Goal: Task Accomplishment & Management: Use online tool/utility

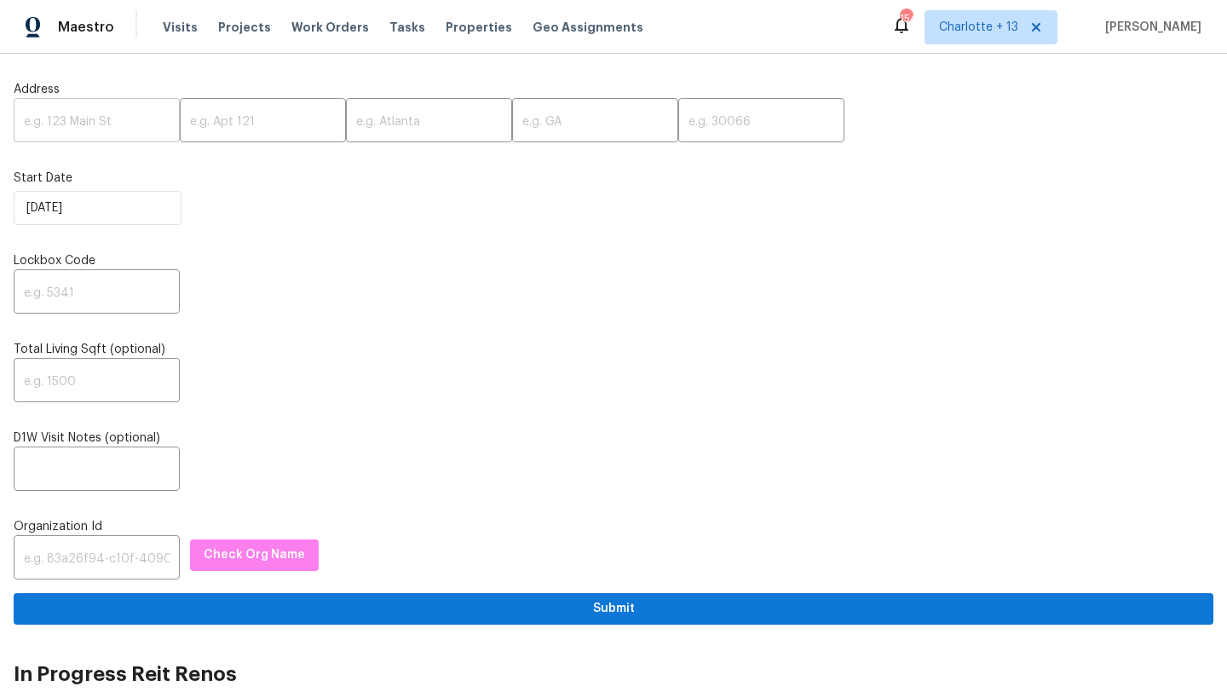
click at [92, 112] on input "text" at bounding box center [97, 122] width 166 height 40
paste input "707 Terryhollow St, Channelview, TX 77530"
click at [137, 125] on input "707 Terryhollow St, Channelview, TX 77530" at bounding box center [97, 122] width 166 height 40
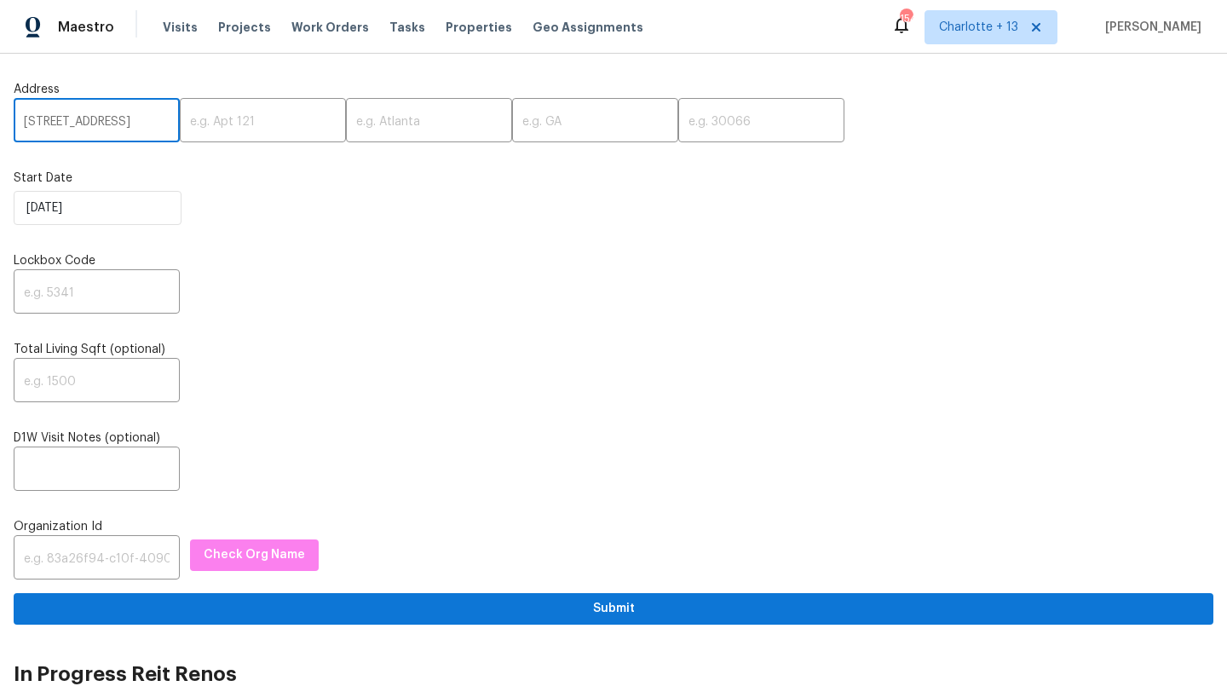
scroll to position [0, 70]
type input "707 Terryhollow St, Channelview, TX"
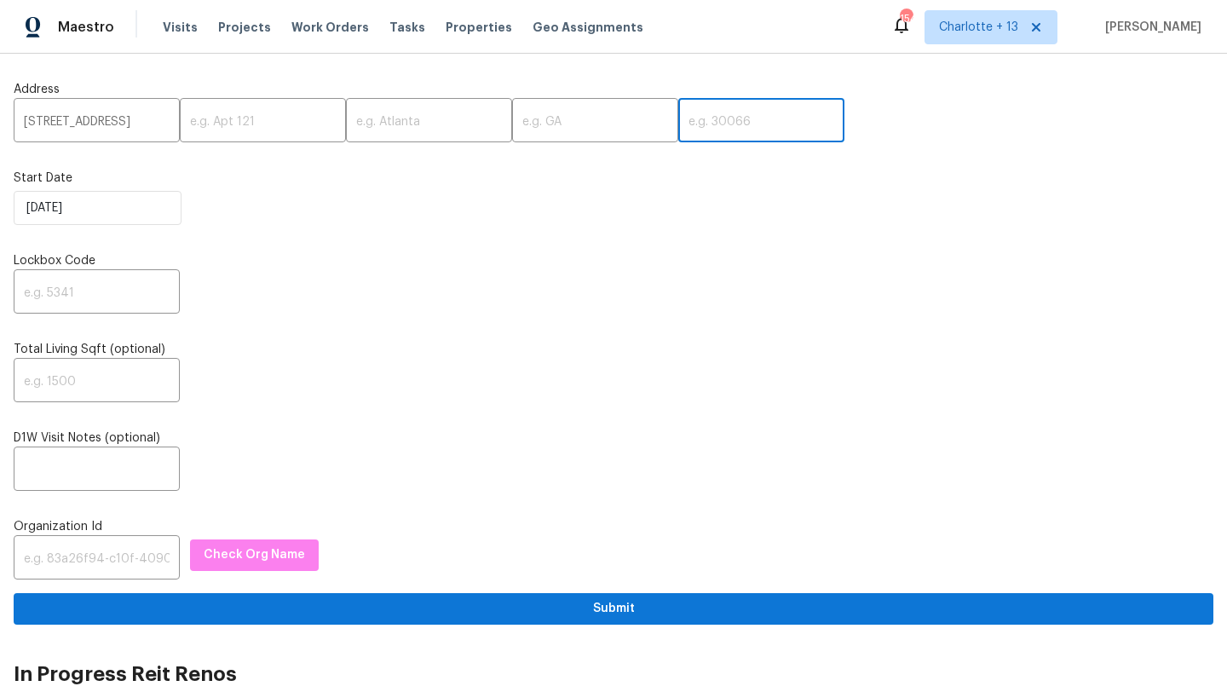
scroll to position [0, 0]
click at [678, 124] on input "text" at bounding box center [761, 122] width 166 height 40
paste input "77530"
type input "77530"
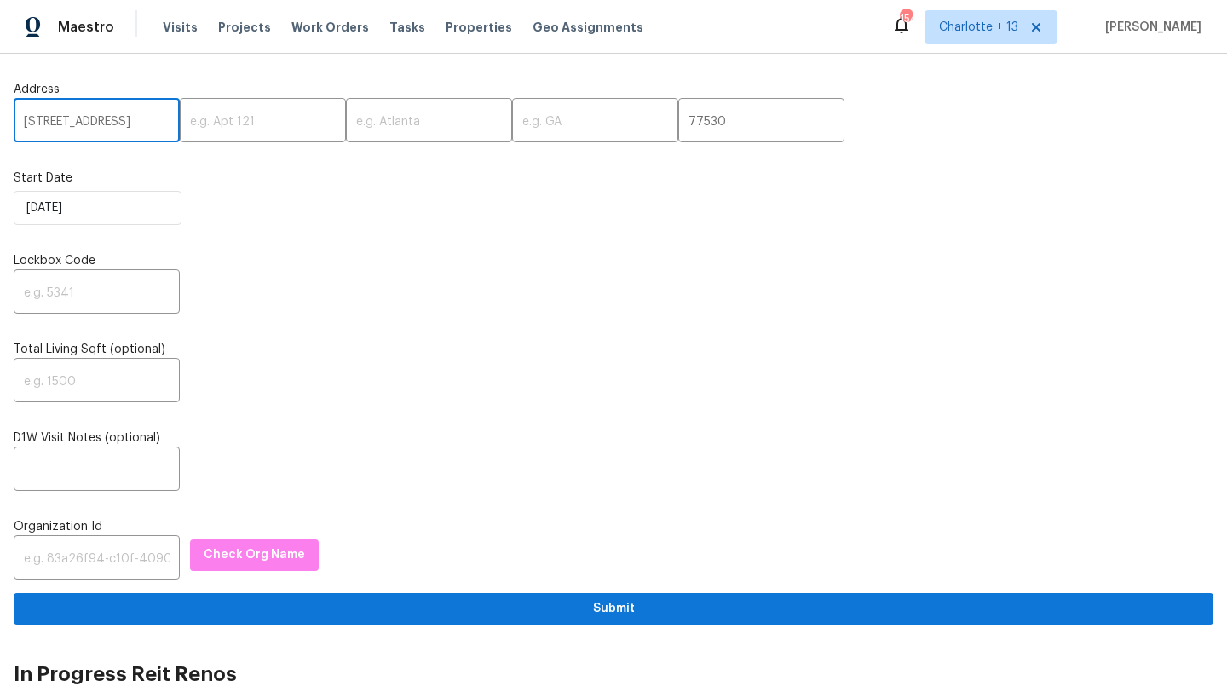
click at [141, 125] on input "707 Terryhollow St, Channelview, TX" at bounding box center [97, 122] width 166 height 40
type input "707 Terryhollow St,, TX"
click at [347, 124] on input "text" at bounding box center [429, 122] width 166 height 40
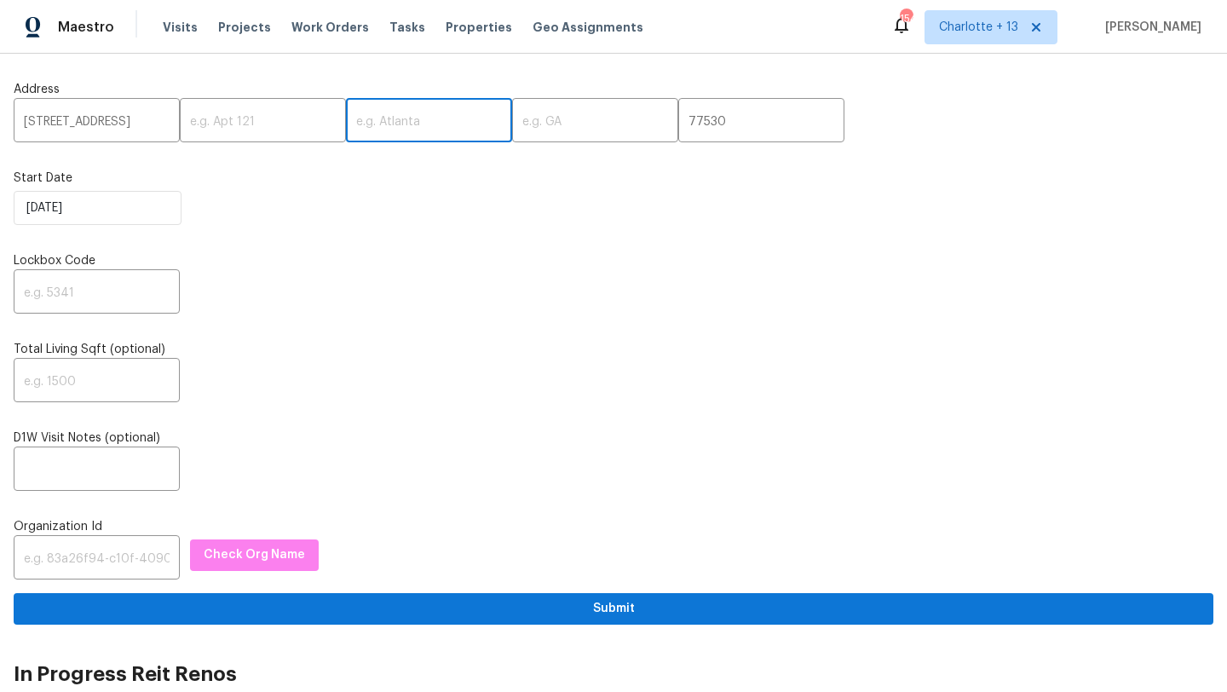
paste input "Channelview"
type input "Channelview"
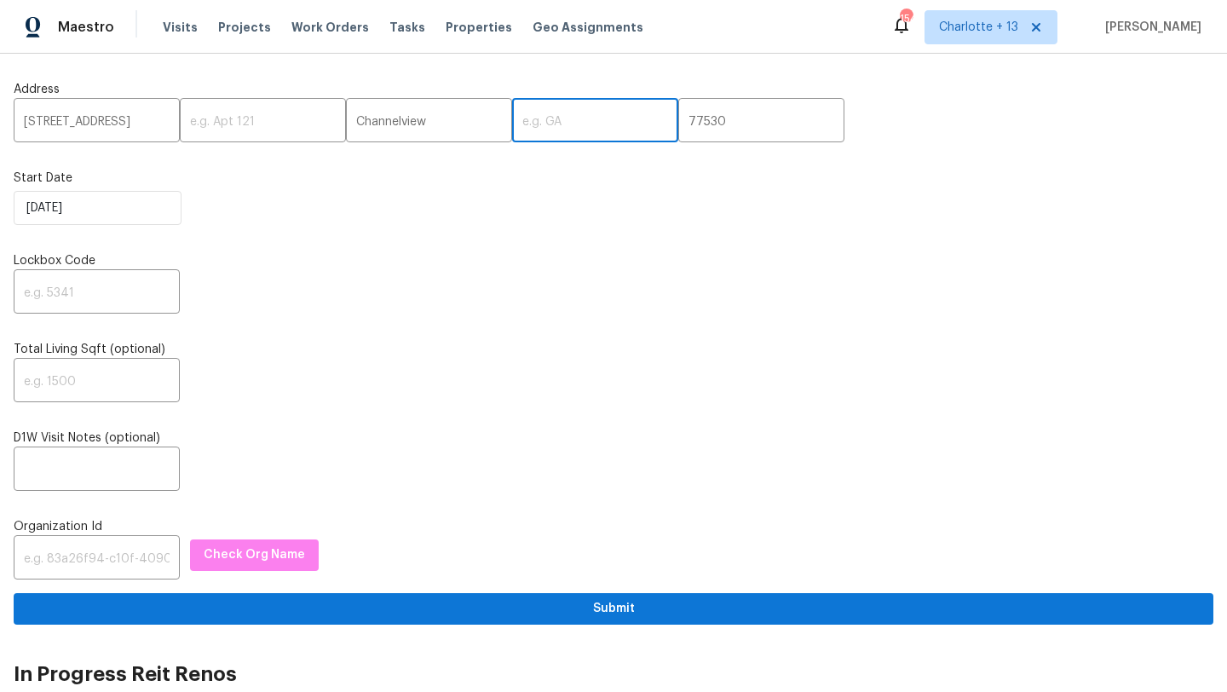
click at [546, 121] on input "text" at bounding box center [595, 122] width 166 height 40
type input "[GEOGRAPHIC_DATA]"
click at [153, 117] on input "707 Terryhollow St,, TX" at bounding box center [97, 122] width 166 height 40
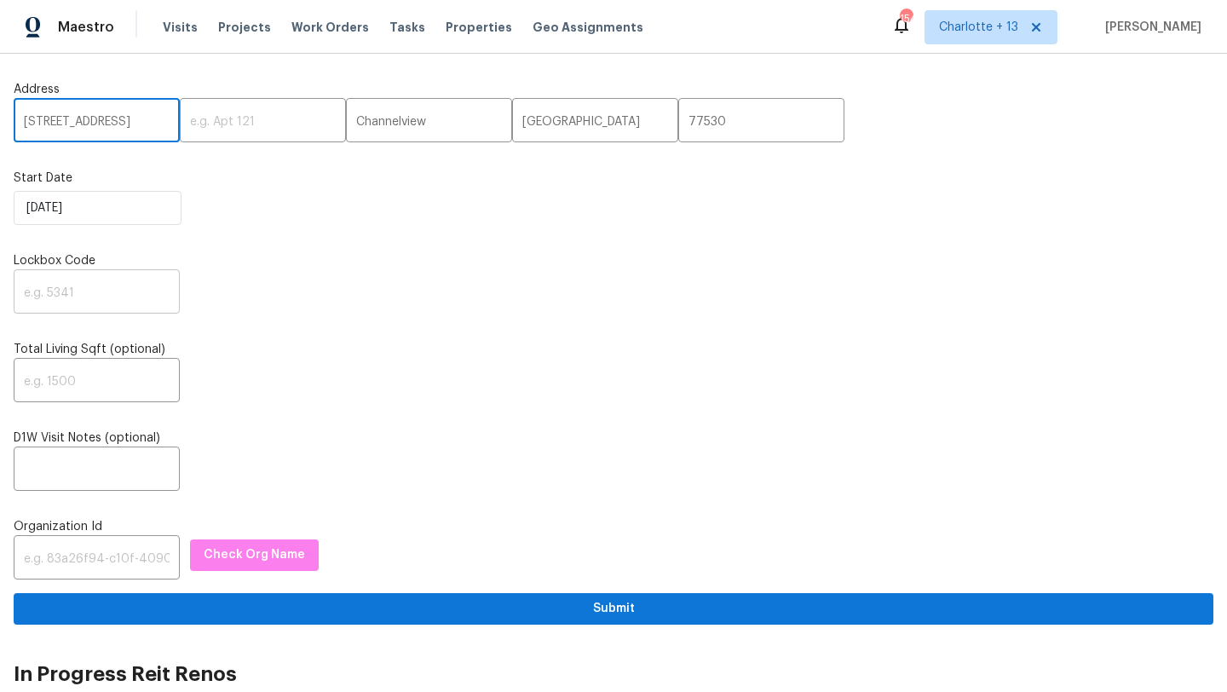
type input "707 Terryhollow St"
click at [57, 295] on input "text" at bounding box center [97, 294] width 166 height 40
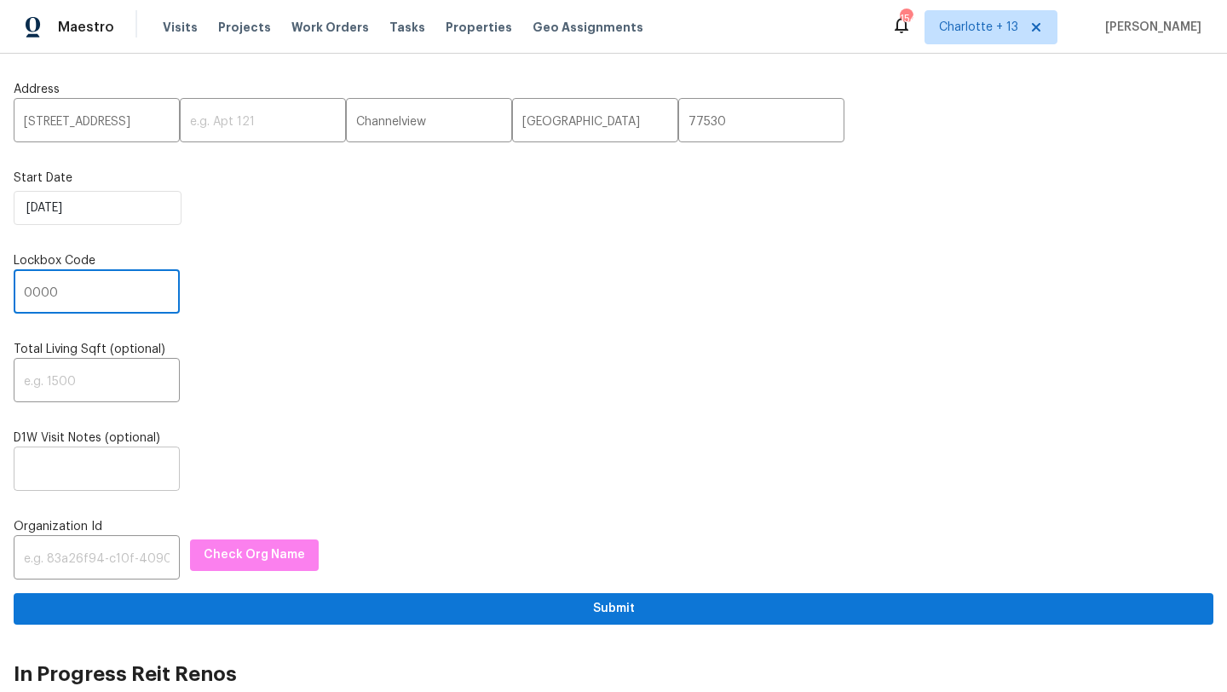
type input "0000"
click at [75, 472] on input "text" at bounding box center [97, 471] width 166 height 40
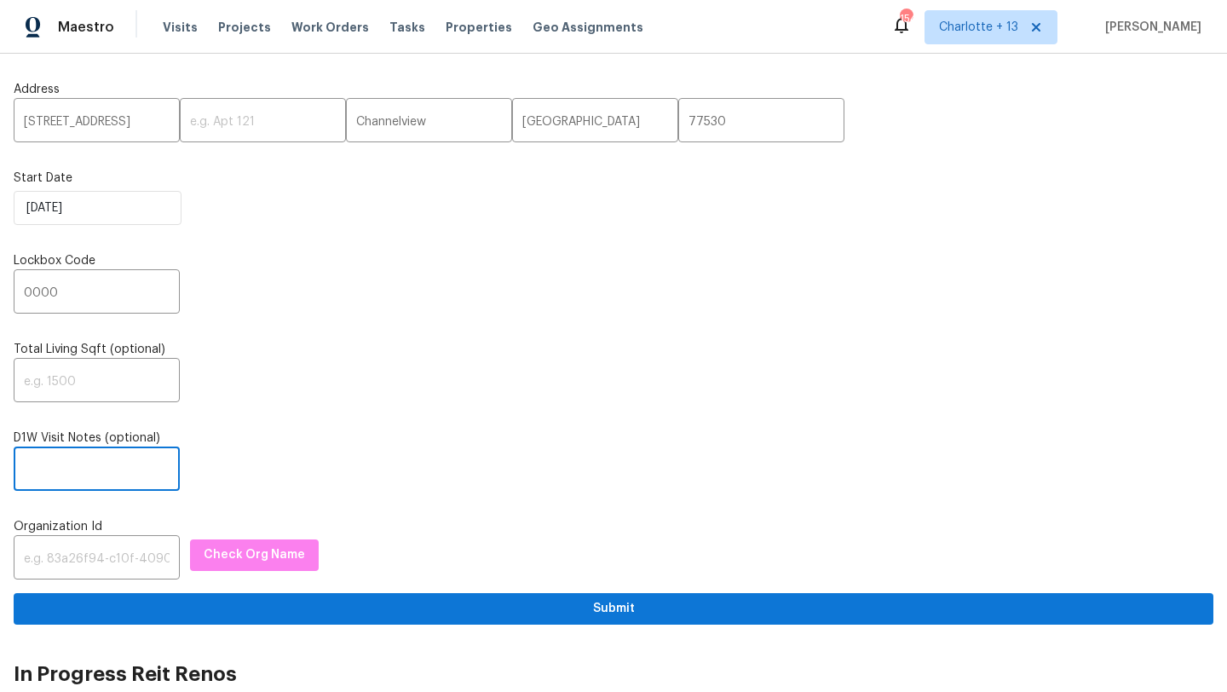
click at [42, 459] on input "text" at bounding box center [97, 471] width 166 height 40
click at [34, 477] on input "text" at bounding box center [97, 471] width 166 height 40
paste input "Access instructions: Igloo lockbox on front door, code is 49782227. Or combo lo…"
type input "Access instructions: Igloo lockbox on front door, code is 49782227. Or combo lo…"
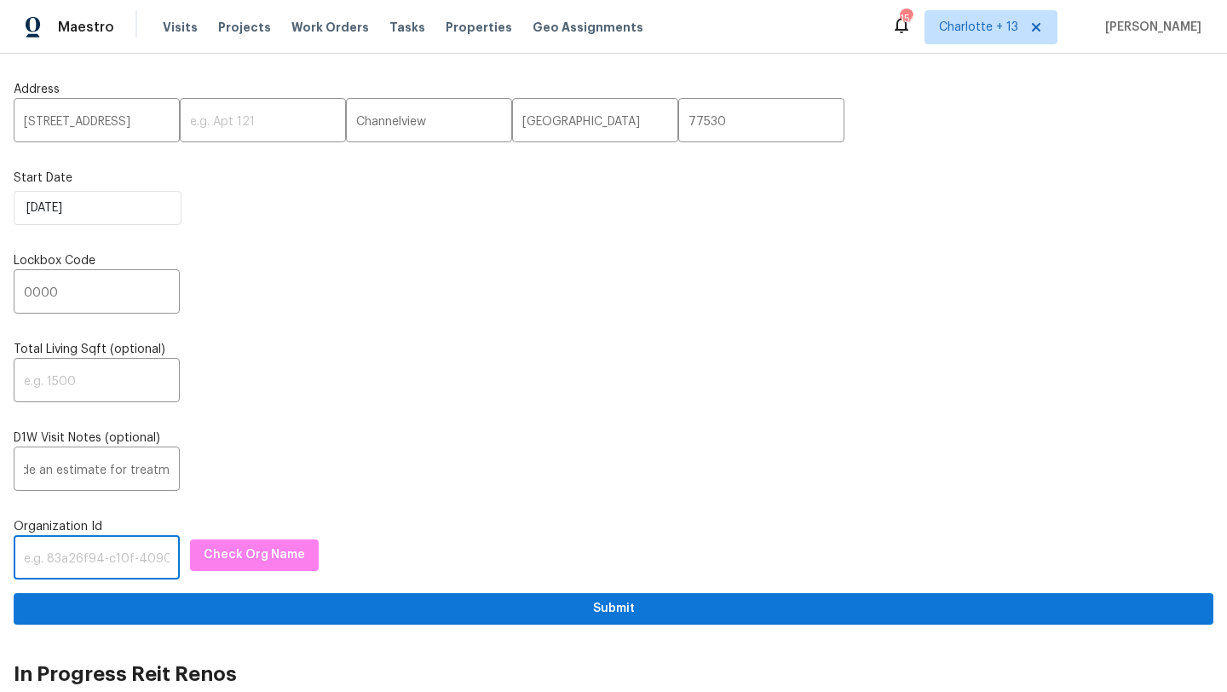
scroll to position [0, 0]
click at [37, 555] on input "text" at bounding box center [97, 559] width 166 height 40
click at [88, 551] on input "text" at bounding box center [97, 559] width 166 height 40
paste input "758a34e9-0551-496c-9c40-e120e2da879b"
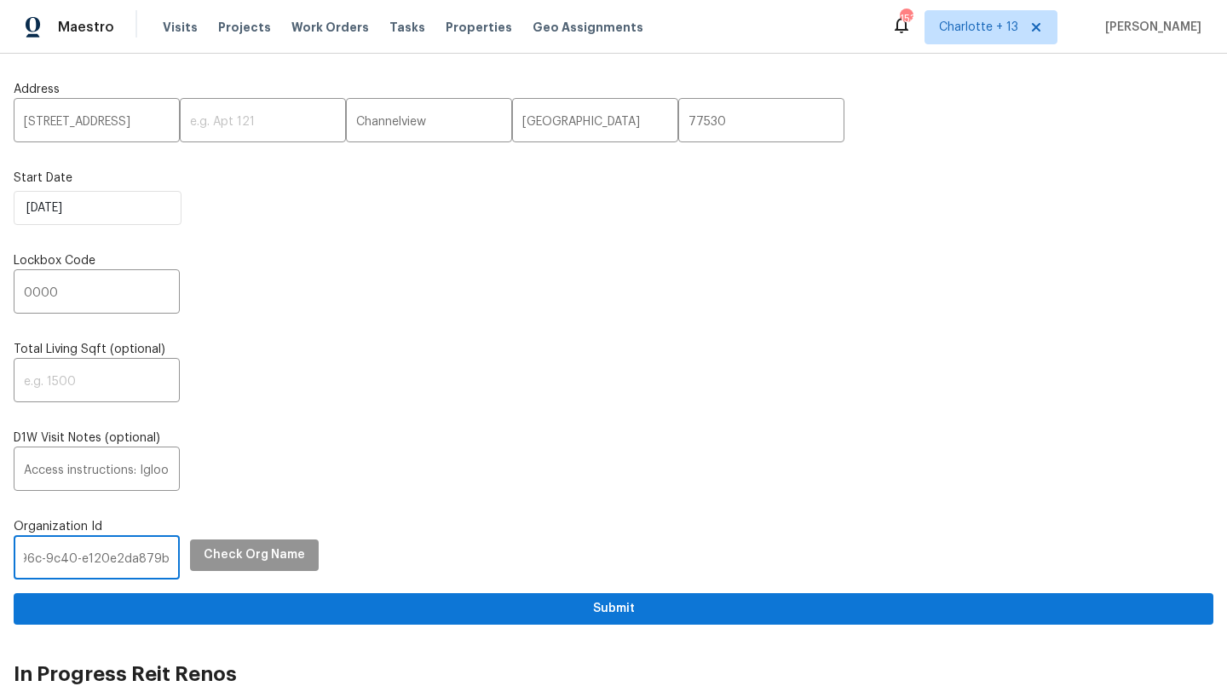
type input "758a34e9-0551-496c-9c40-e120e2da879b"
click at [224, 554] on span "Check Org Name" at bounding box center [254, 555] width 101 height 21
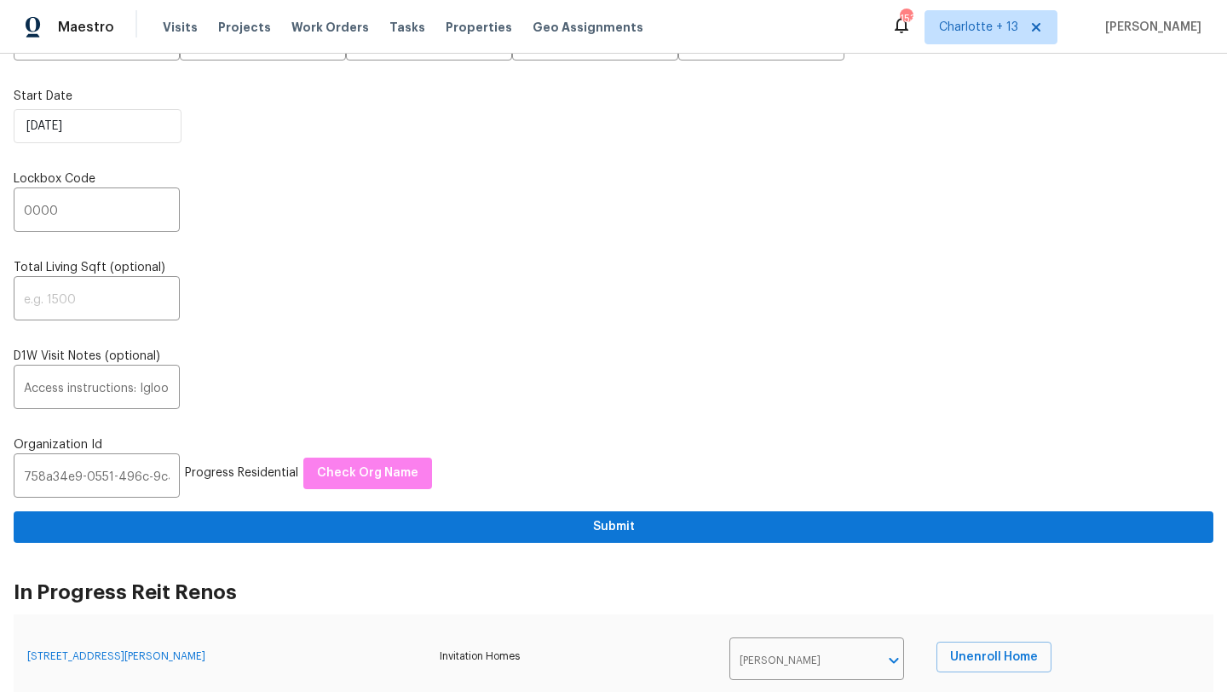
scroll to position [110, 0]
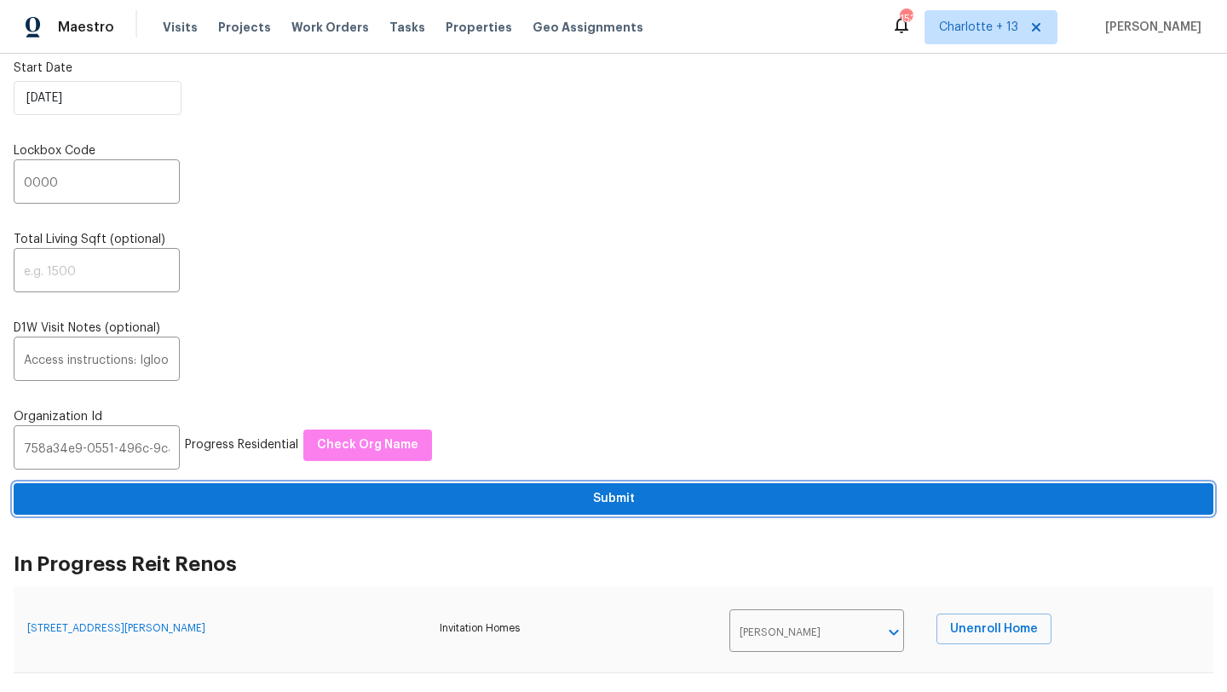
click at [587, 497] on span "Submit" at bounding box center [613, 498] width 1173 height 21
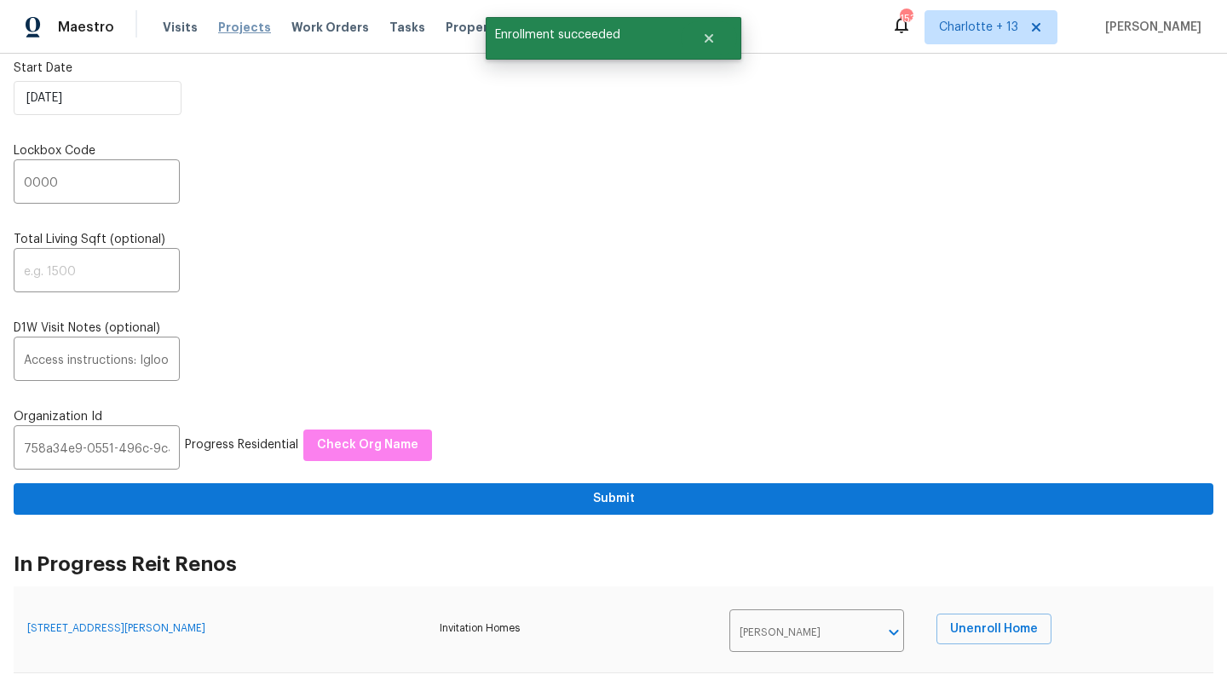
click at [235, 30] on span "Projects" at bounding box center [244, 27] width 53 height 17
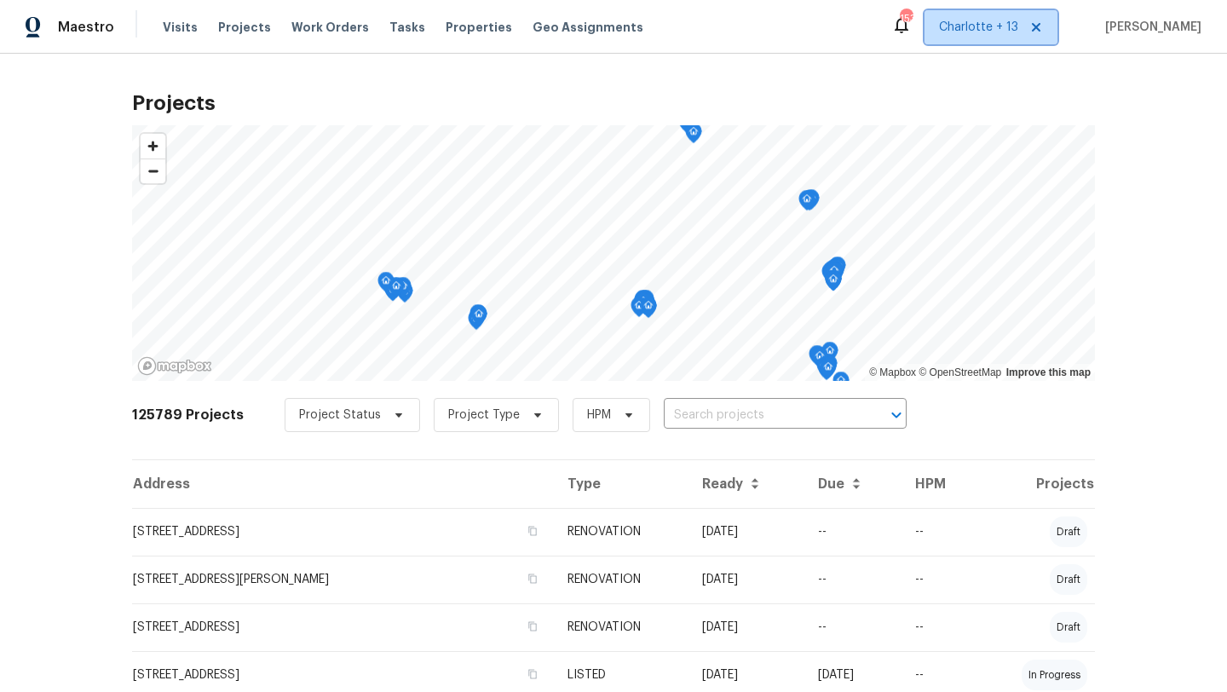
click at [1007, 32] on span "Charlotte + 13" at bounding box center [978, 27] width 79 height 17
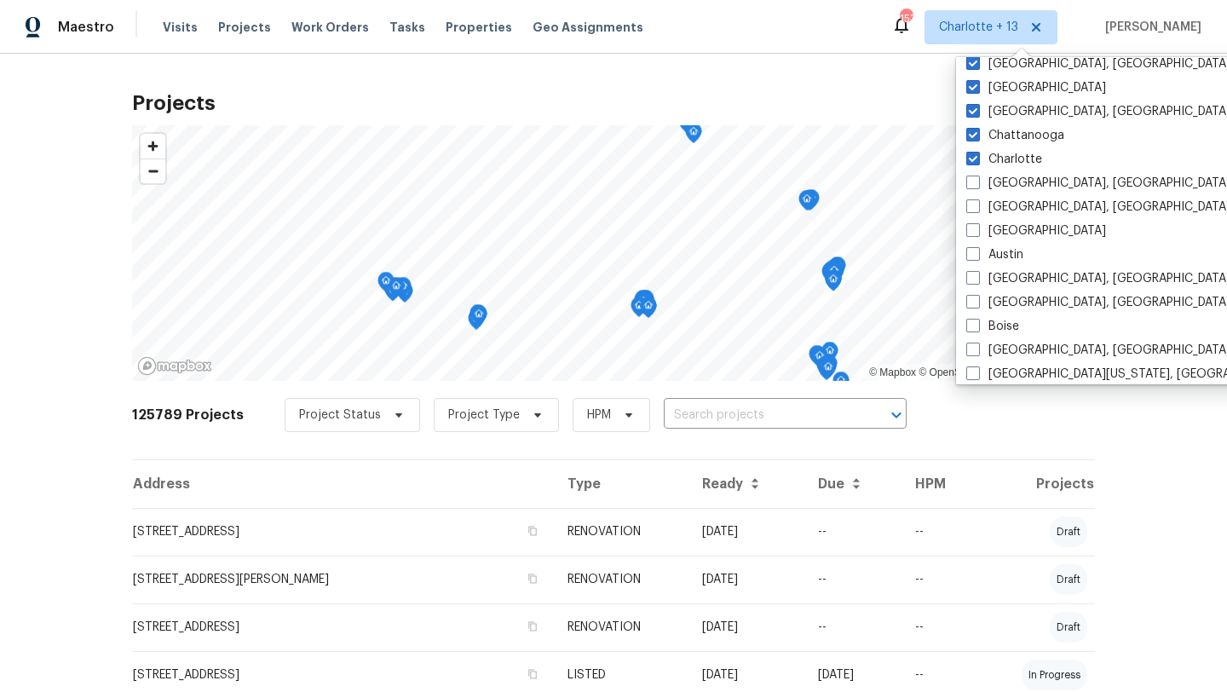
scroll to position [234, 0]
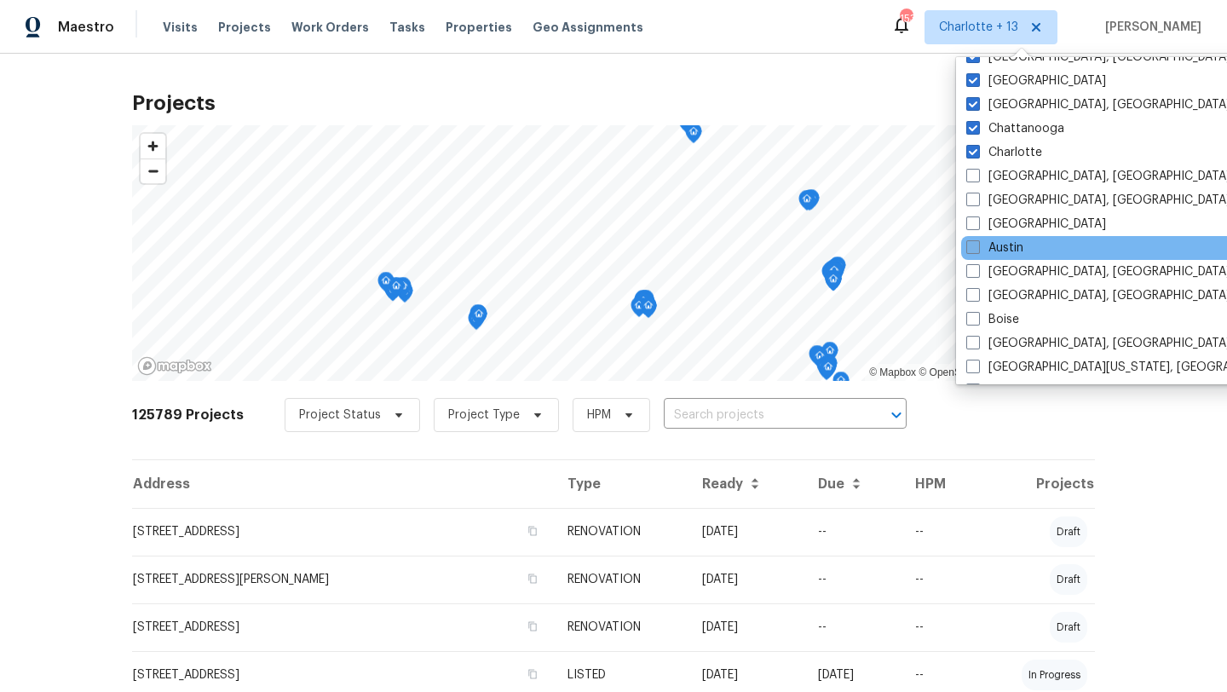
click at [1003, 248] on label "Austin" at bounding box center [994, 247] width 57 height 17
click at [977, 248] on input "Austin" at bounding box center [971, 244] width 11 height 11
checkbox input "true"
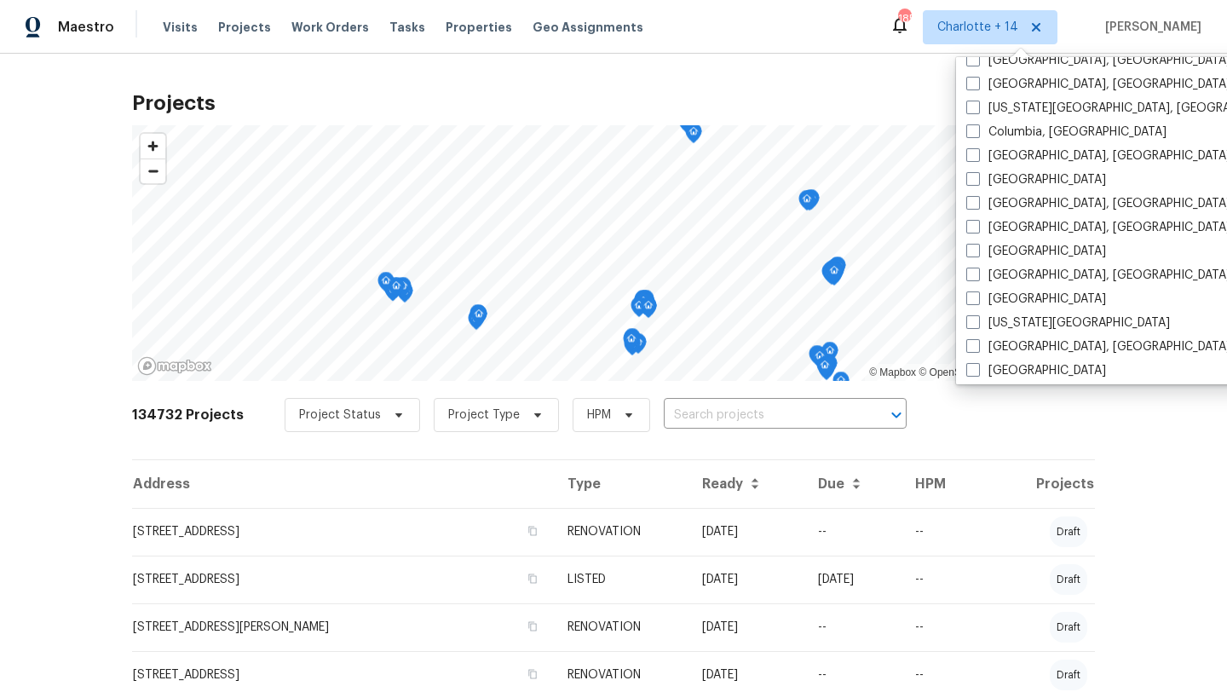
scroll to position [617, 0]
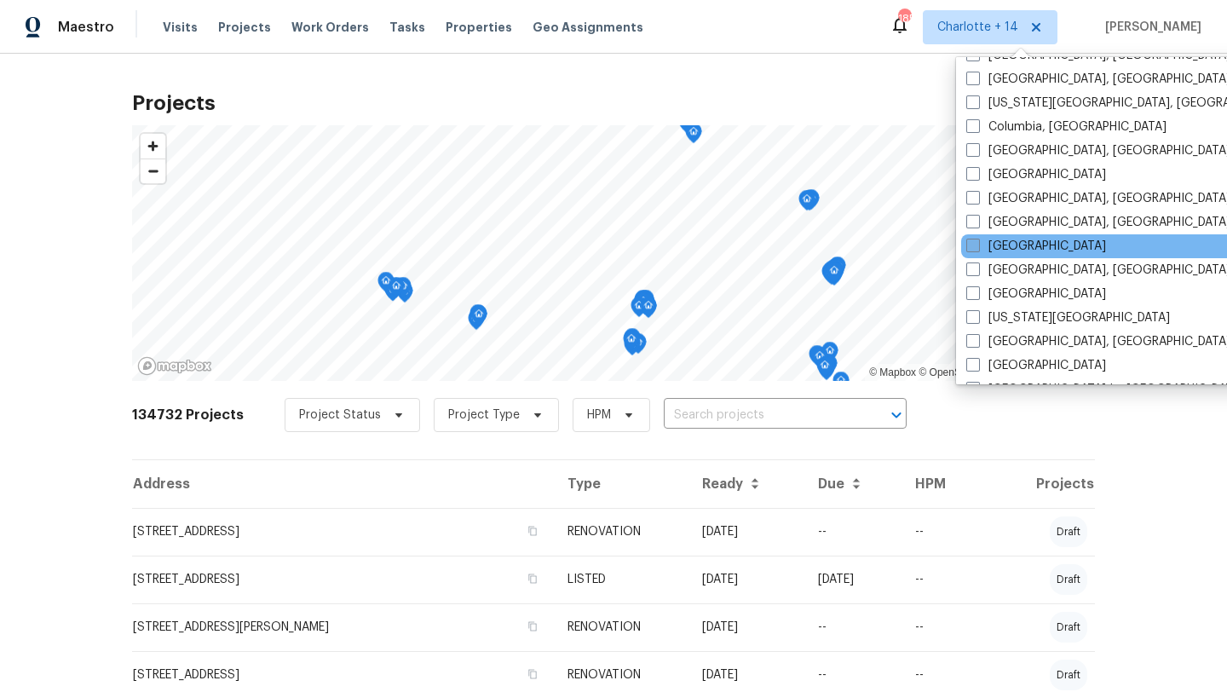
click at [994, 246] on label "Houston" at bounding box center [1036, 246] width 140 height 17
click at [977, 246] on input "Houston" at bounding box center [971, 243] width 11 height 11
checkbox input "true"
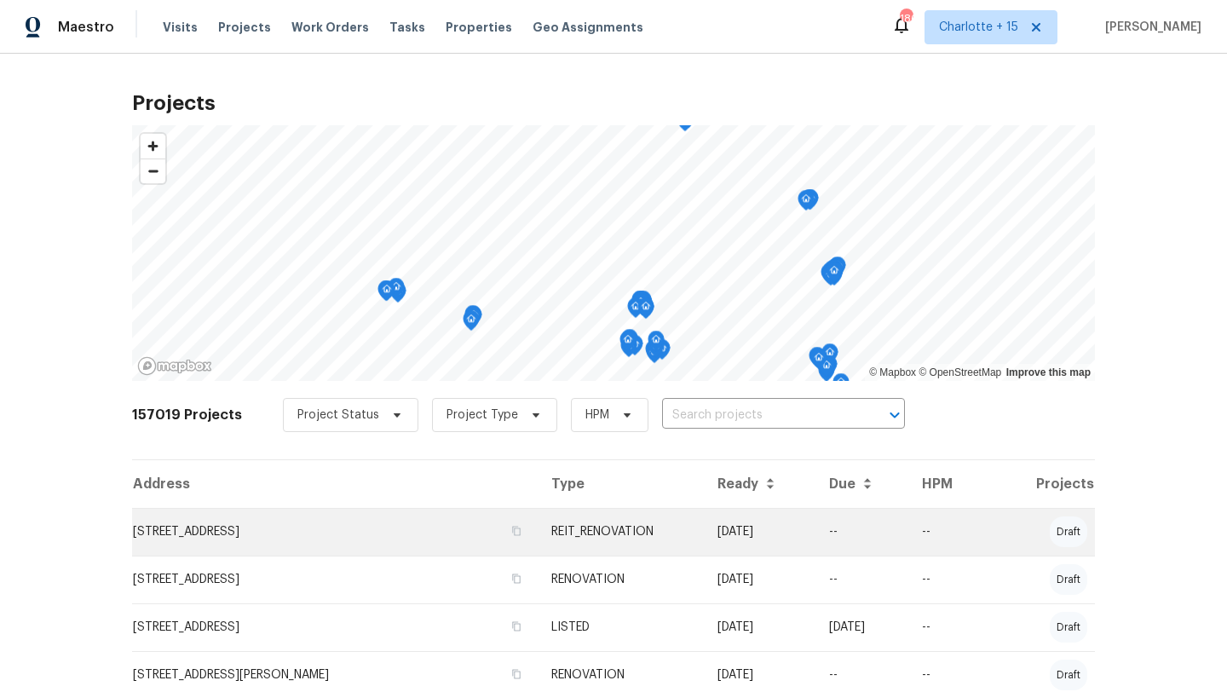
click at [274, 537] on td "707 Terryhollow St, Channelview, TX 77530" at bounding box center [335, 532] width 406 height 48
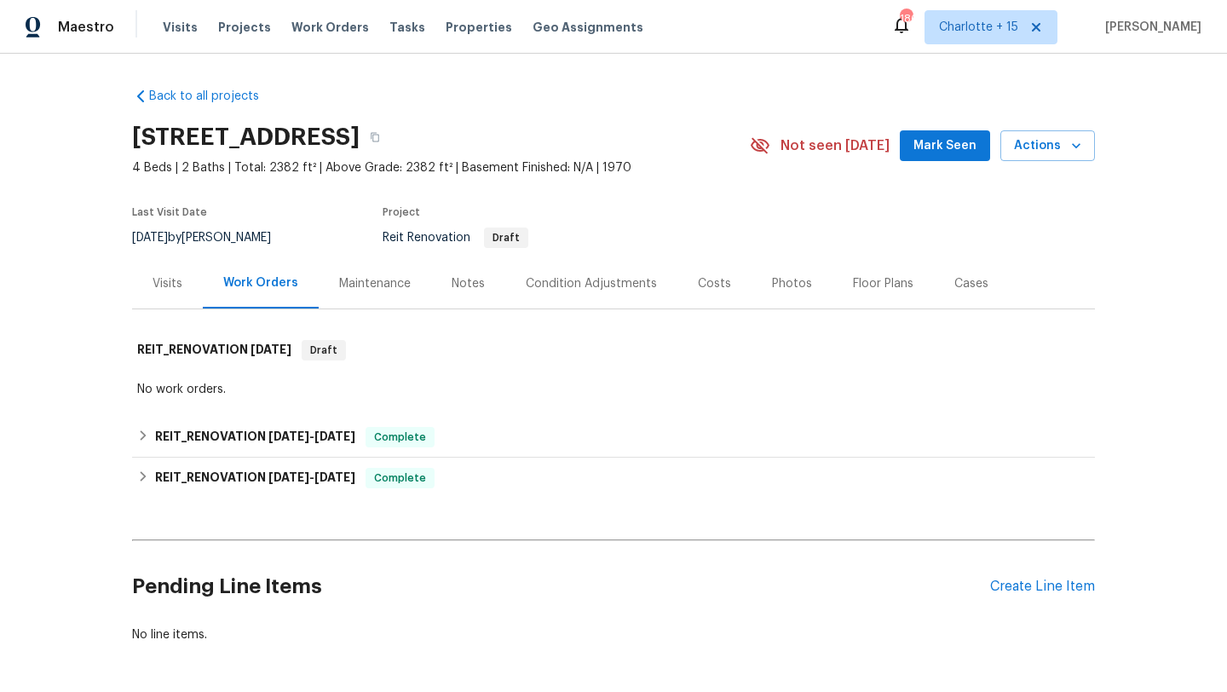
click at [172, 285] on div "Visits" at bounding box center [168, 283] width 30 height 17
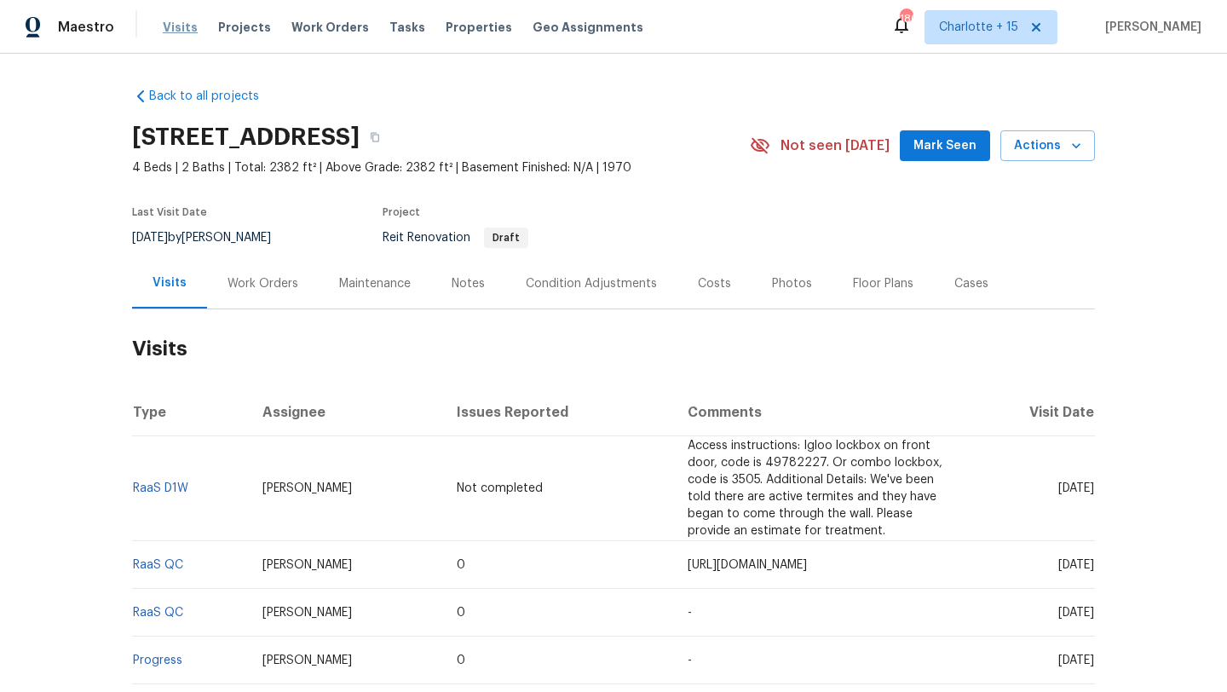
click at [166, 26] on span "Visits" at bounding box center [180, 27] width 35 height 17
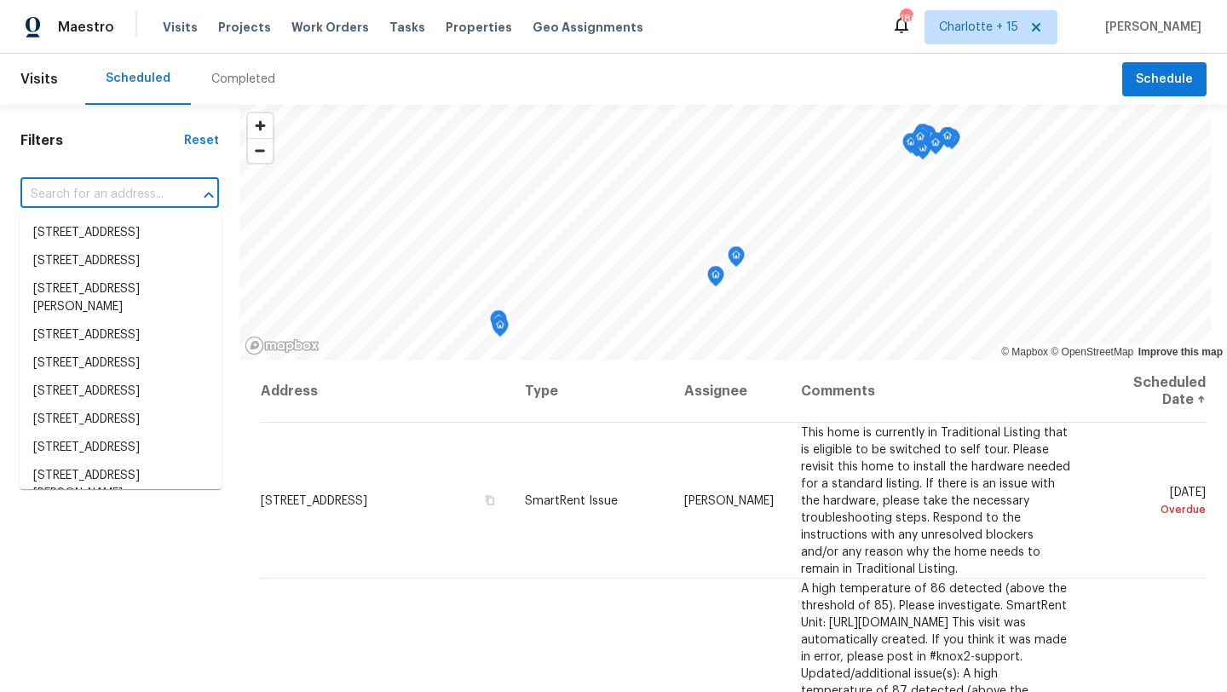
click at [107, 194] on input "text" at bounding box center [95, 195] width 151 height 26
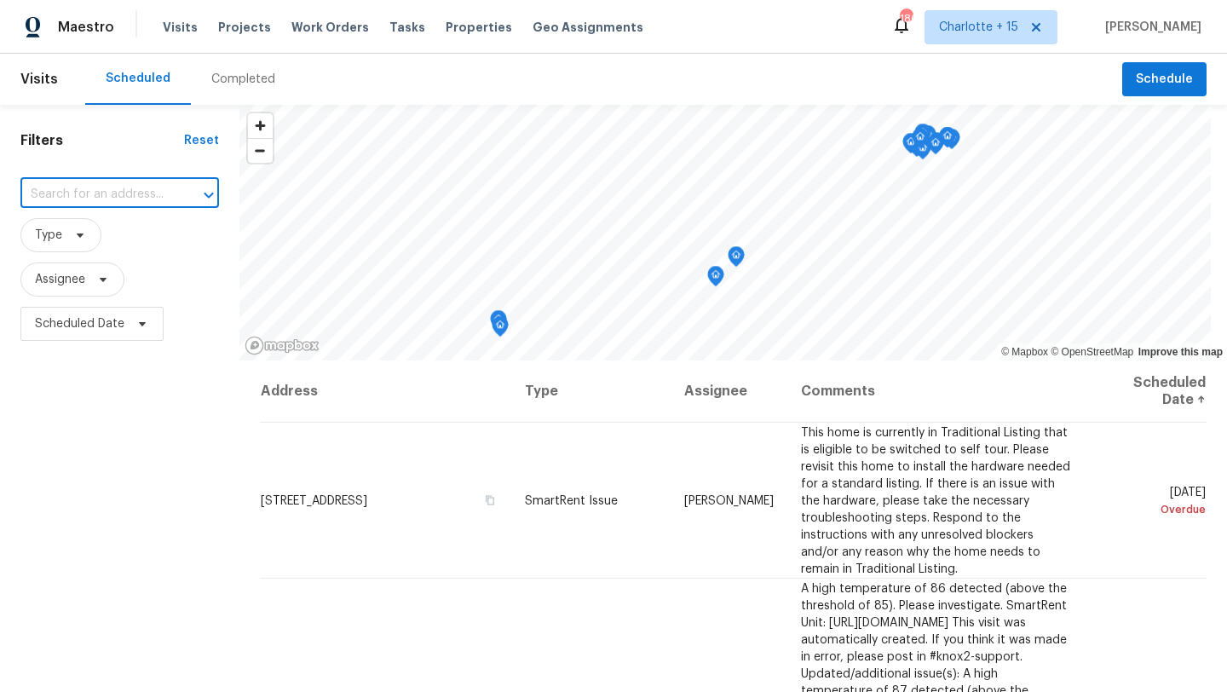
paste input "758a34e9-0551-496c-9c40-e120e2da879b"
type input "7"
paste input "707 Terryhollow St, Channelview, TX 77530"
type input "707 Terryhollow St, Channelview, TX 77530"
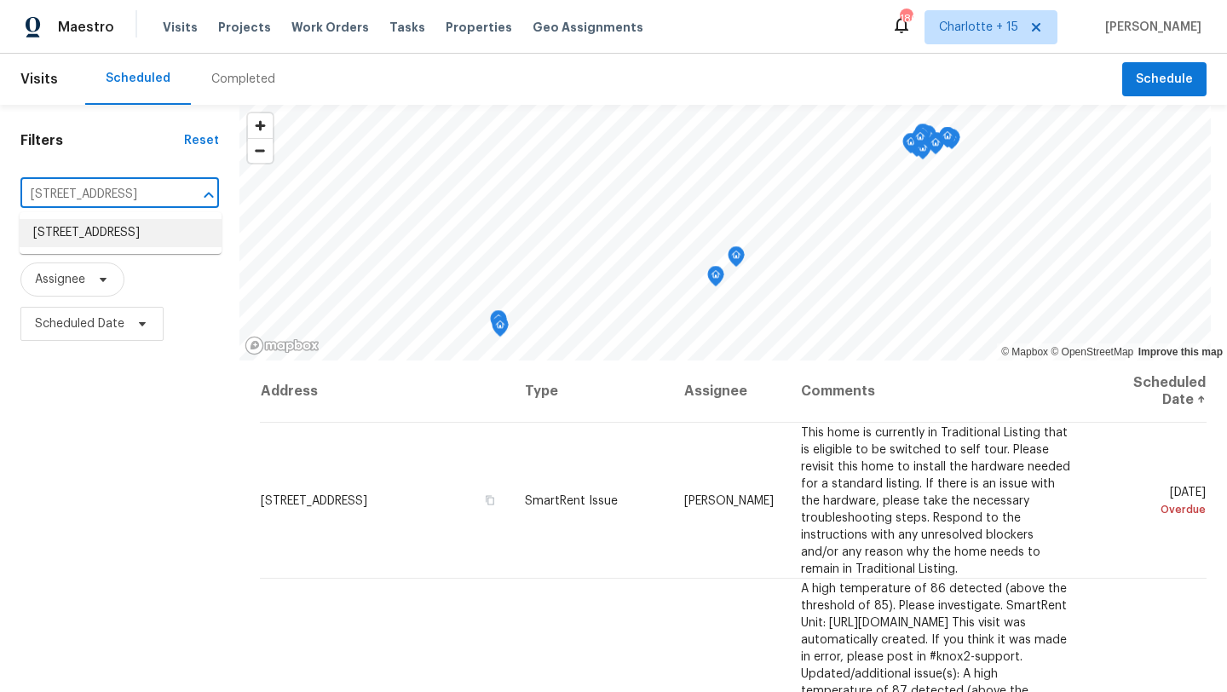
click at [107, 247] on li "707 Terryhollow St, Channelview, TX 77530" at bounding box center [121, 233] width 202 height 28
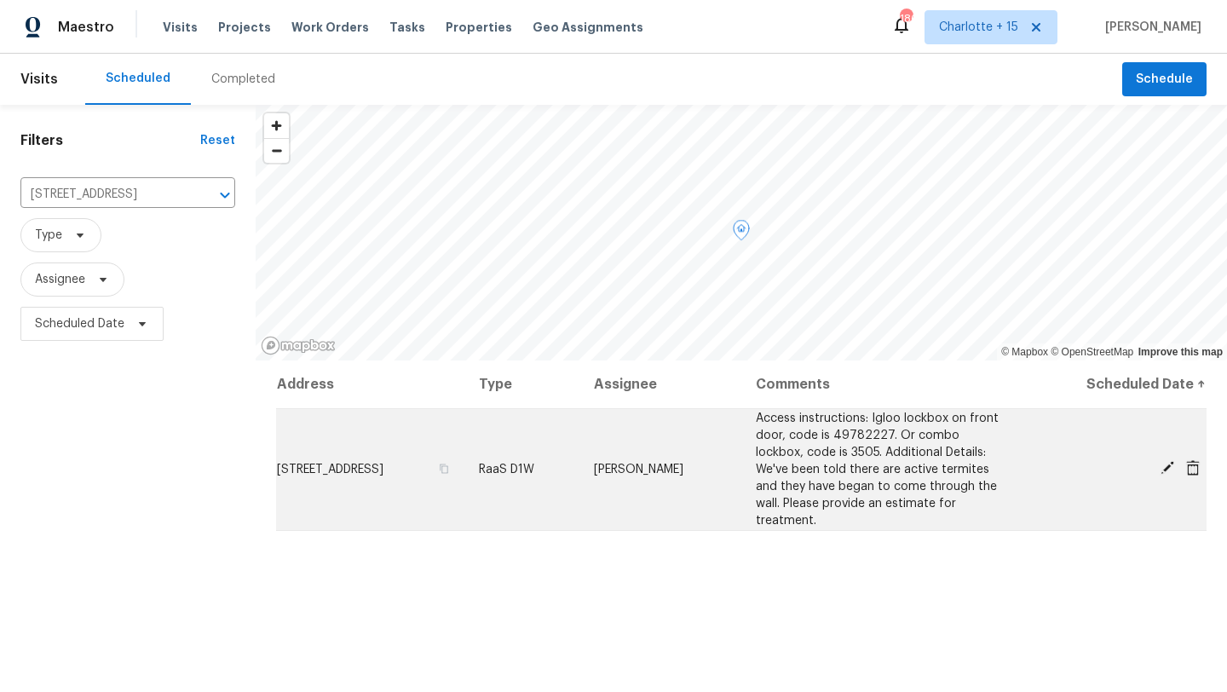
click at [1197, 460] on icon at bounding box center [1193, 467] width 14 height 15
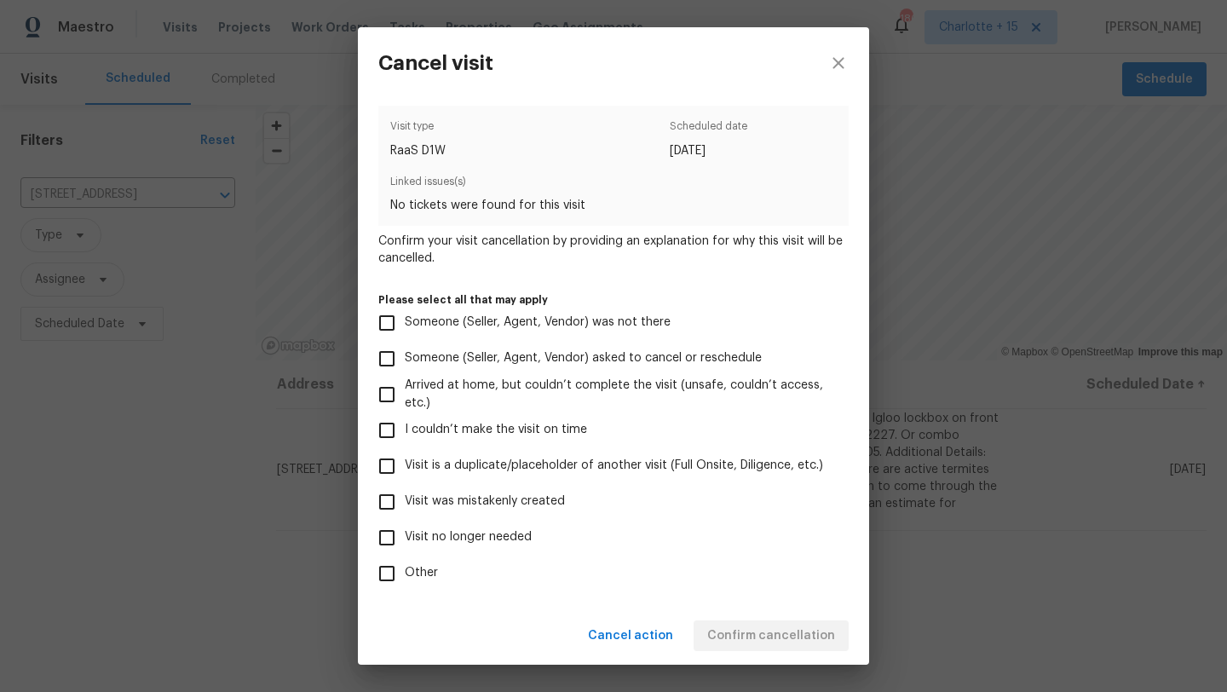
click at [416, 499] on span "Visit was mistakenly created" at bounding box center [485, 502] width 160 height 18
click at [405, 499] on input "Visit was mistakenly created" at bounding box center [387, 502] width 36 height 36
checkbox input "true"
click at [752, 631] on span "Confirm cancellation" at bounding box center [771, 636] width 128 height 21
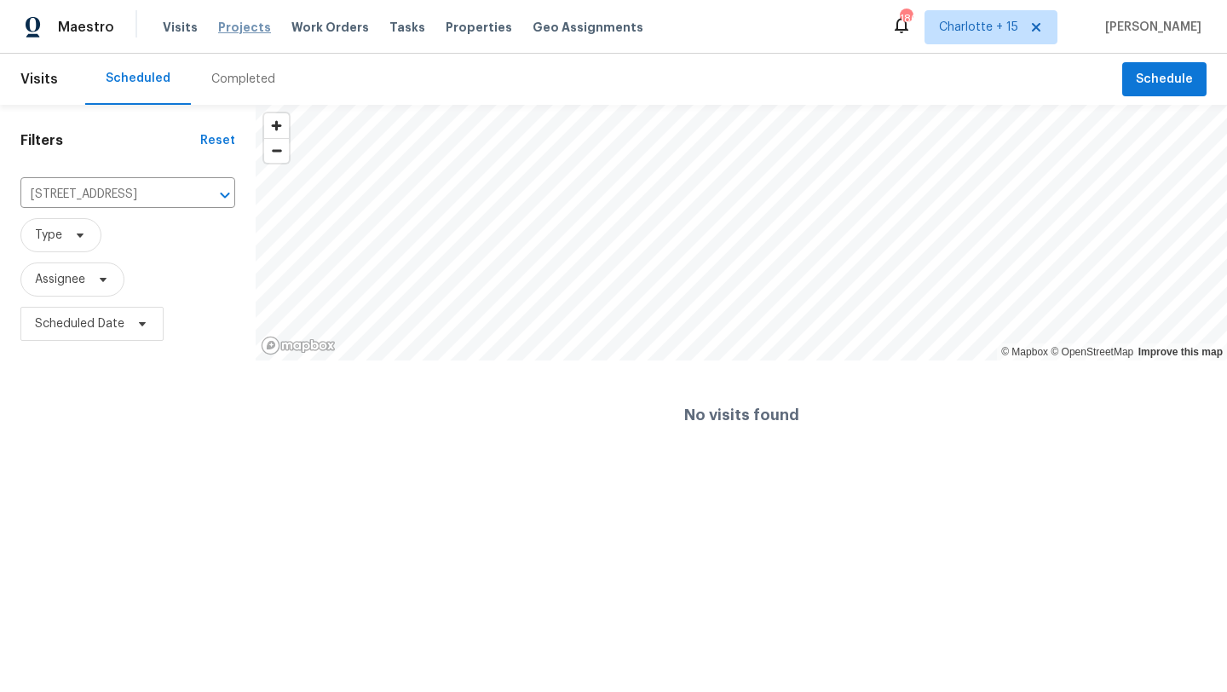
click at [241, 33] on span "Projects" at bounding box center [244, 27] width 53 height 17
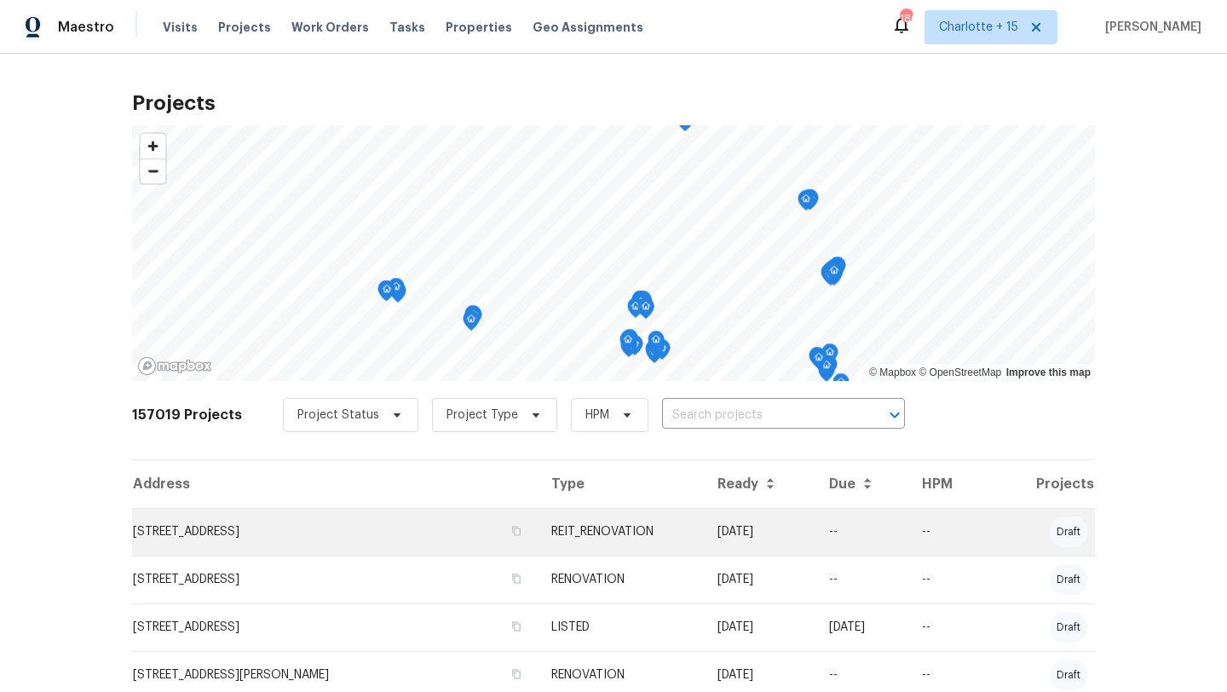
click at [319, 533] on td "707 Terryhollow St, Channelview, TX 77530" at bounding box center [335, 532] width 406 height 48
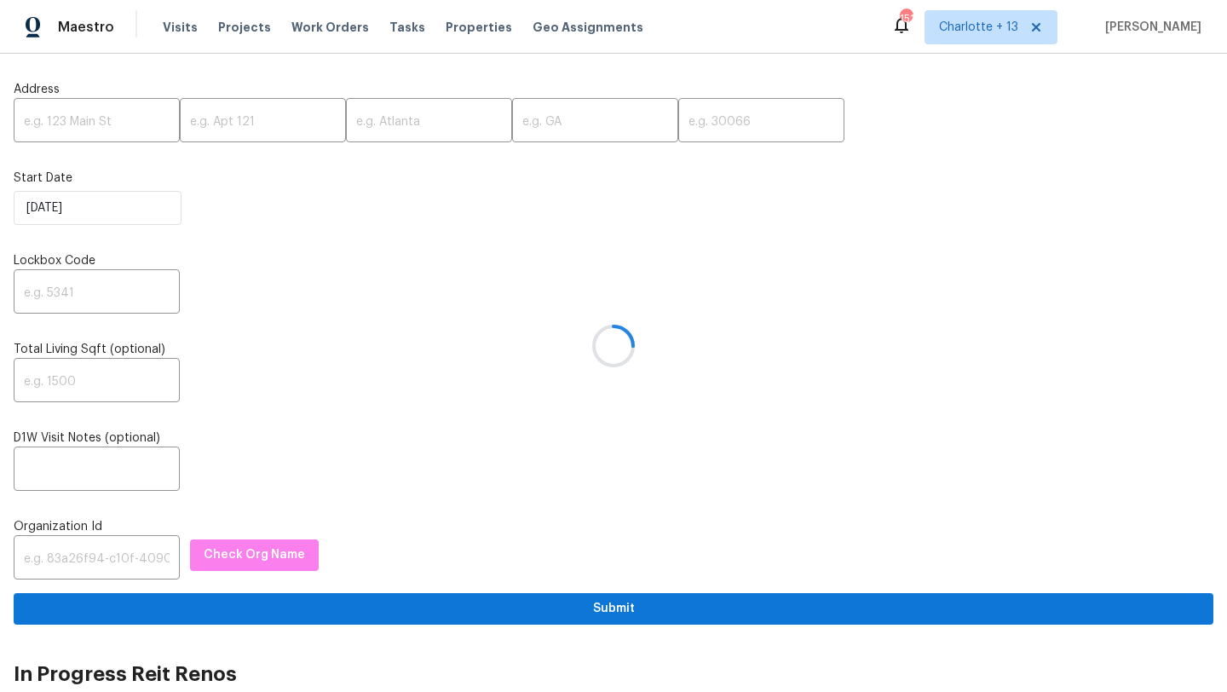
click at [85, 109] on div at bounding box center [613, 346] width 1227 height 692
click at [80, 118] on div at bounding box center [613, 346] width 1227 height 692
click at [73, 122] on input "text" at bounding box center [97, 122] width 166 height 40
paste input "[STREET_ADDRESS][PERSON_NAME]"
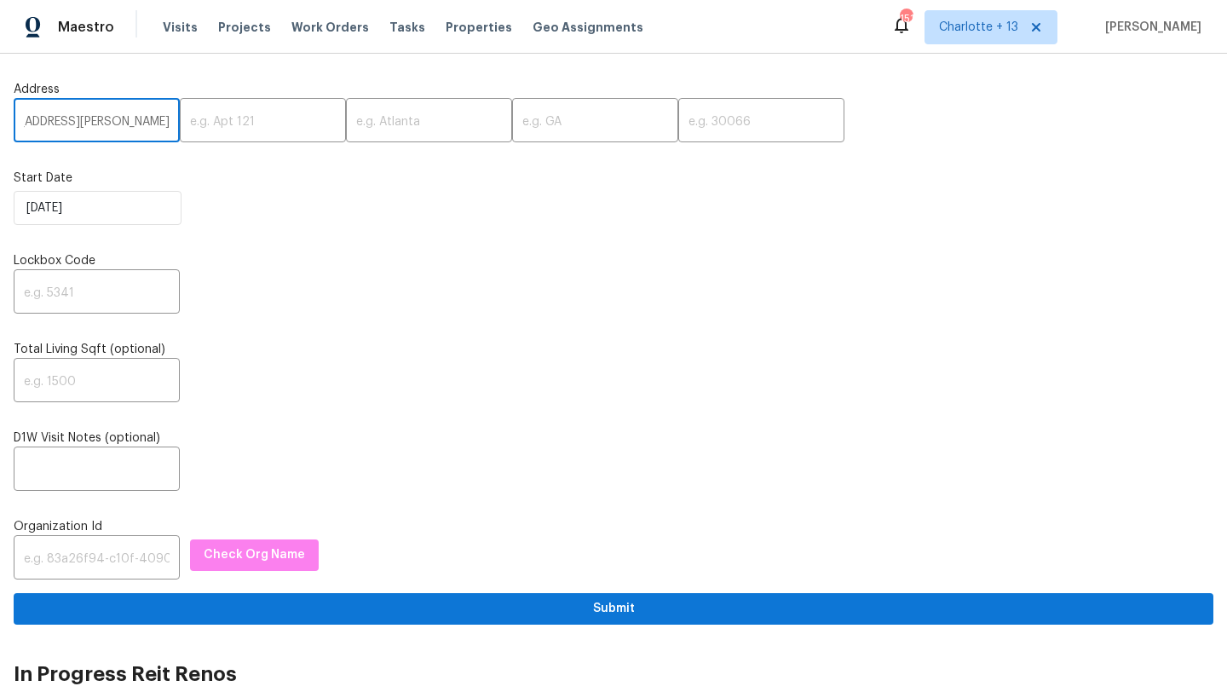
click at [139, 118] on input "[STREET_ADDRESS][PERSON_NAME]" at bounding box center [97, 122] width 166 height 40
type input "[STREET_ADDRESS][PERSON_NAME]"
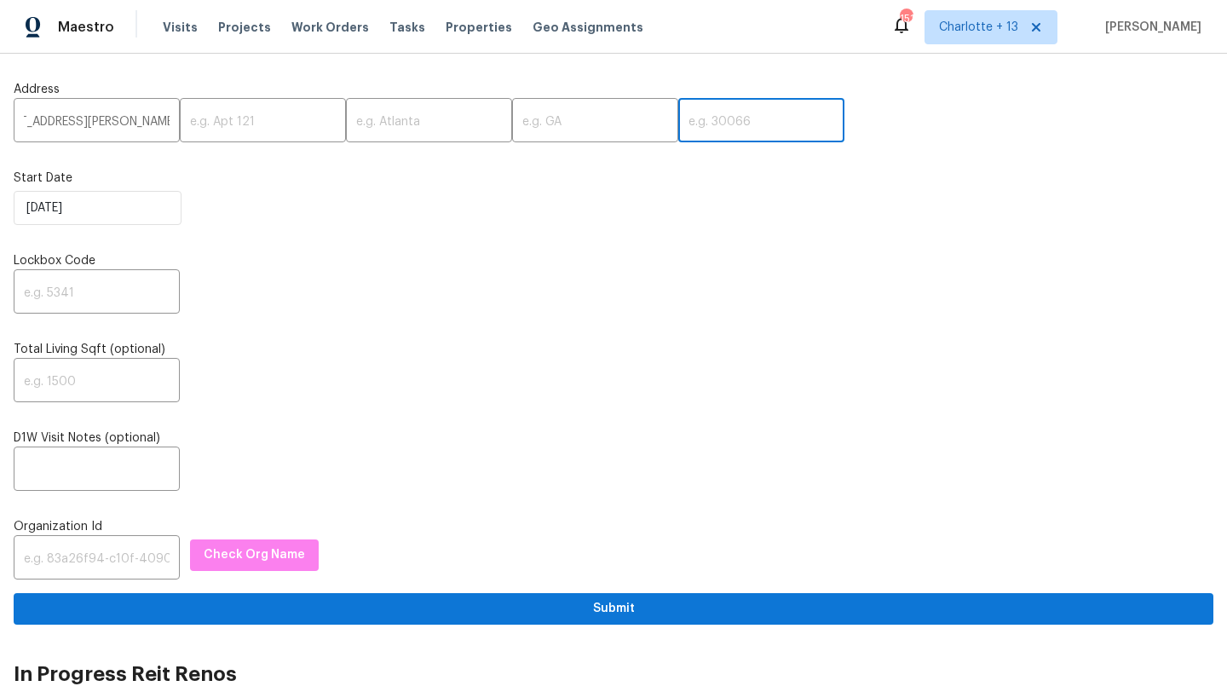
click at [725, 124] on input "text" at bounding box center [761, 122] width 166 height 40
paste input "76135"
type input "76135"
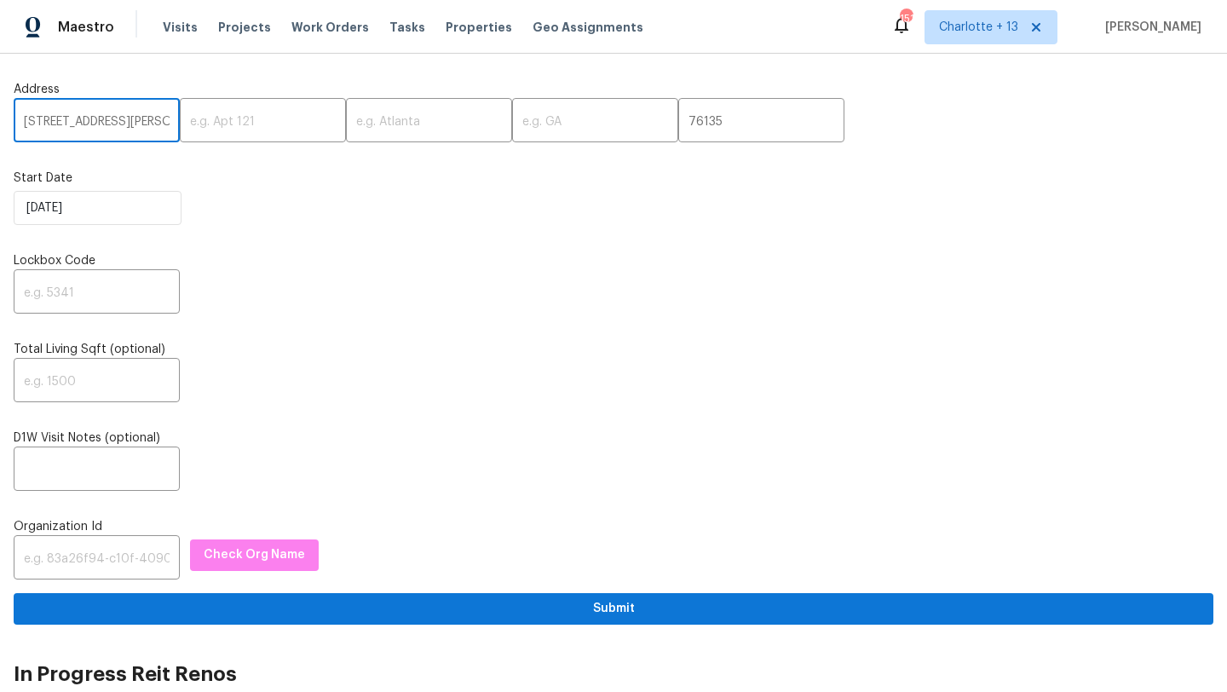
drag, startPoint x: 124, startPoint y: 123, endPoint x: 144, endPoint y: 124, distance: 20.5
click at [144, 124] on input "[STREET_ADDRESS][PERSON_NAME]" at bounding box center [97, 122] width 166 height 40
click at [117, 116] on input "[STREET_ADDRESS][PERSON_NAME]" at bounding box center [97, 122] width 166 height 40
drag, startPoint x: 117, startPoint y: 116, endPoint x: 133, endPoint y: 118, distance: 16.4
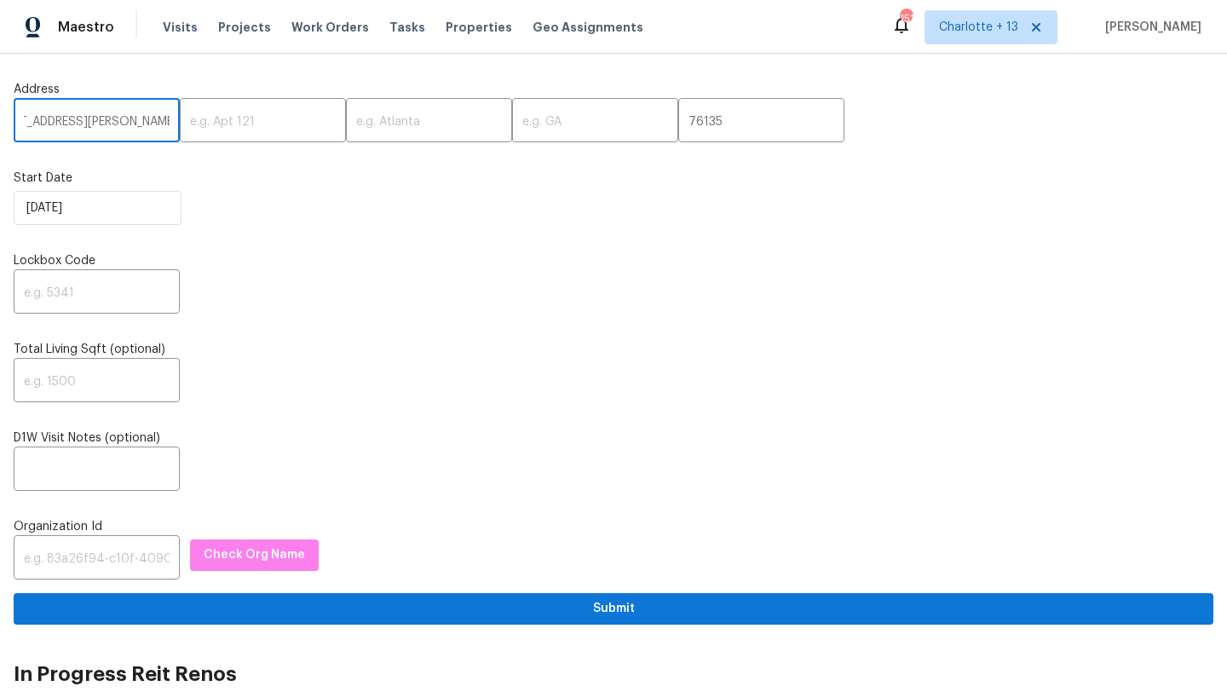
click at [133, 118] on input "[STREET_ADDRESS][PERSON_NAME]" at bounding box center [97, 122] width 166 height 40
type input "[STREET_ADDRESS][PERSON_NAME]"
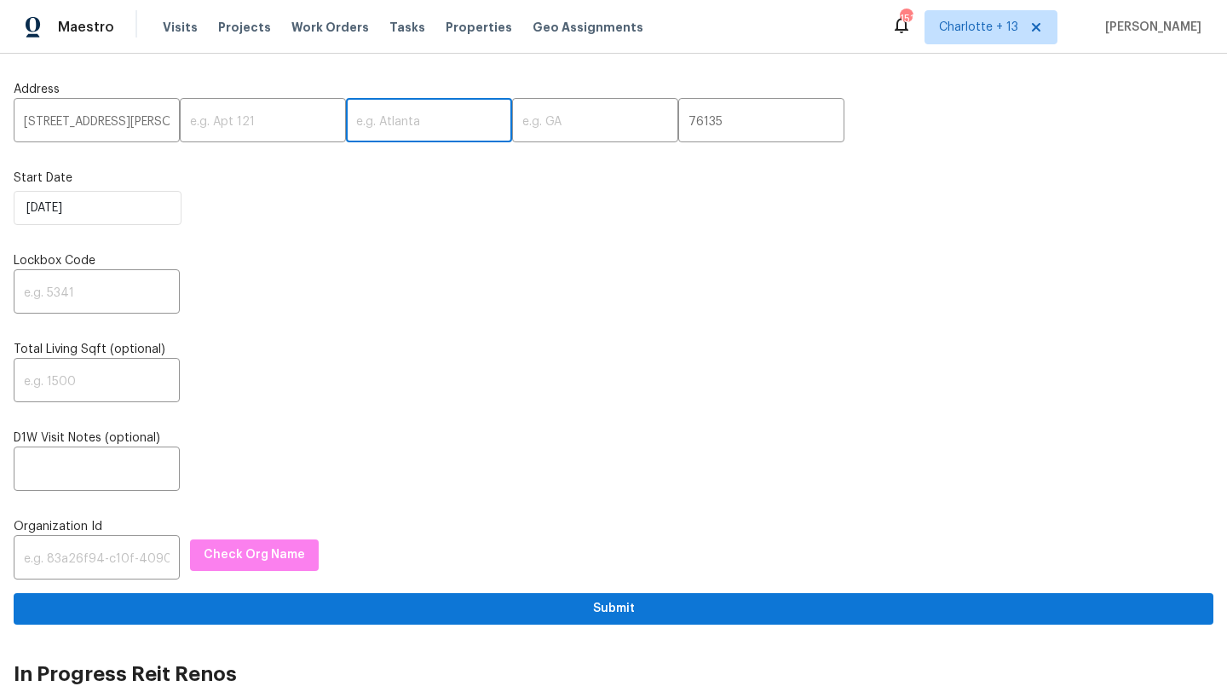
click at [348, 126] on input "text" at bounding box center [429, 122] width 166 height 40
paste input "[GEOGRAPHIC_DATA]"
type input "[GEOGRAPHIC_DATA]"
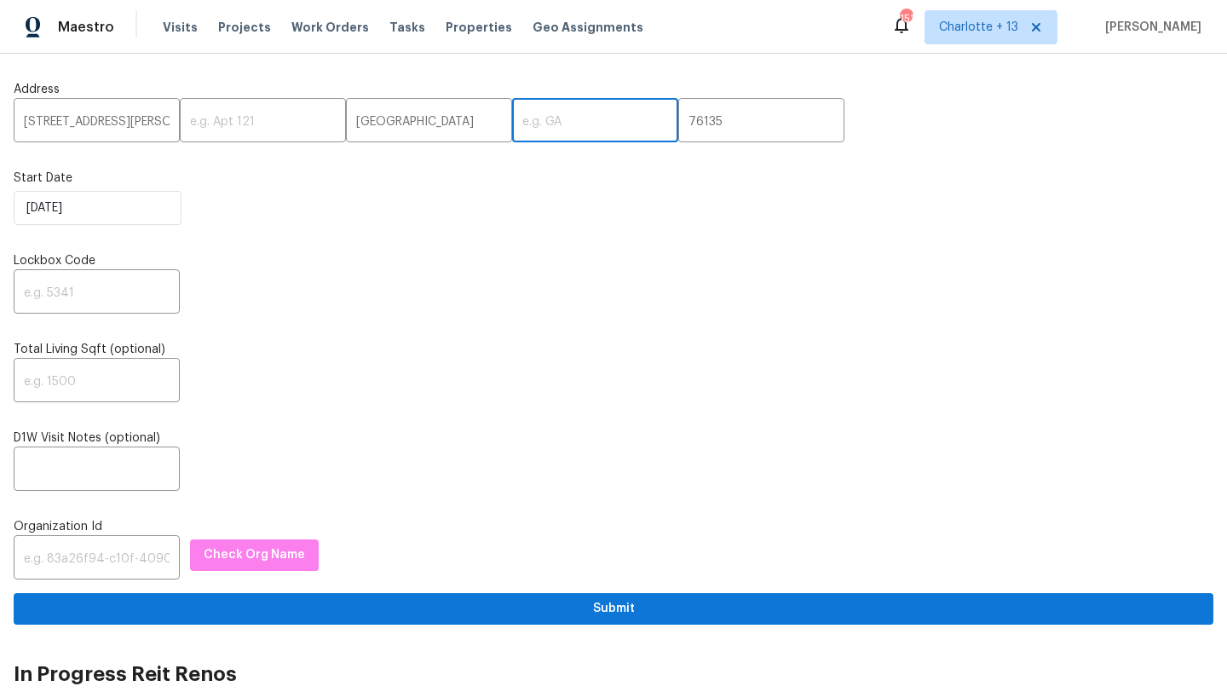
click at [512, 121] on input "text" at bounding box center [595, 122] width 166 height 40
type input "[GEOGRAPHIC_DATA]"
click at [149, 120] on input "[STREET_ADDRESS][PERSON_NAME]" at bounding box center [97, 122] width 166 height 40
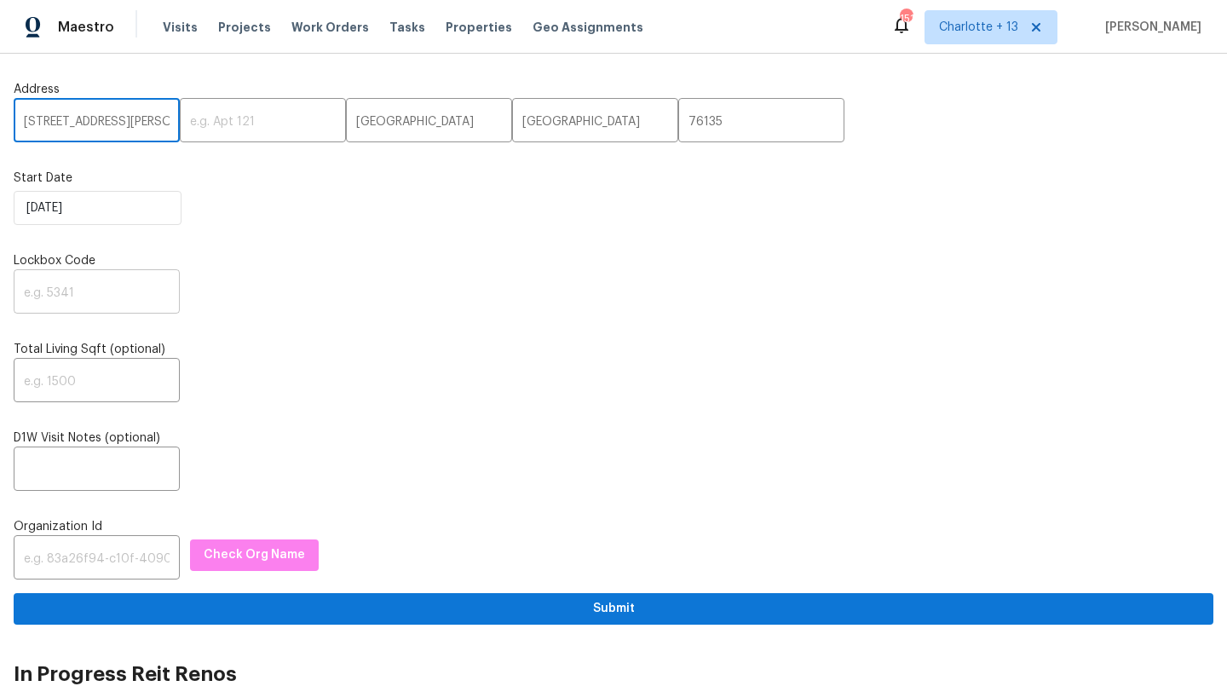
type input "[STREET_ADDRESS][PERSON_NAME]"
click at [62, 296] on input "text" at bounding box center [97, 294] width 166 height 40
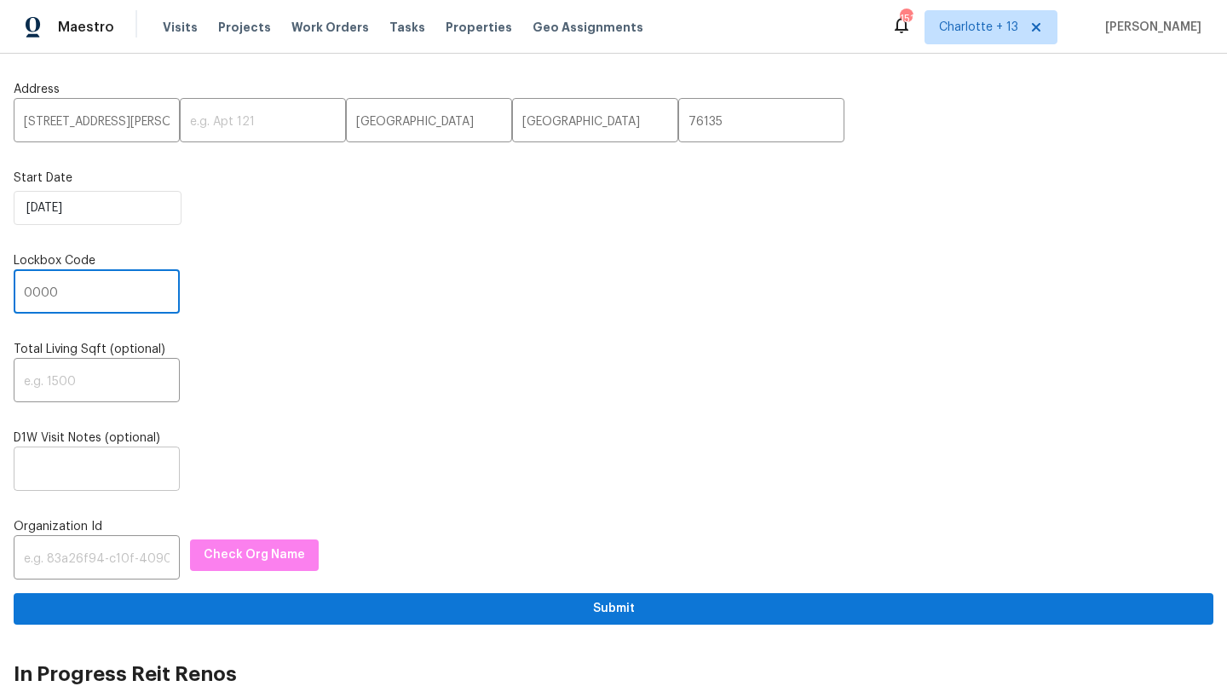
type input "0000"
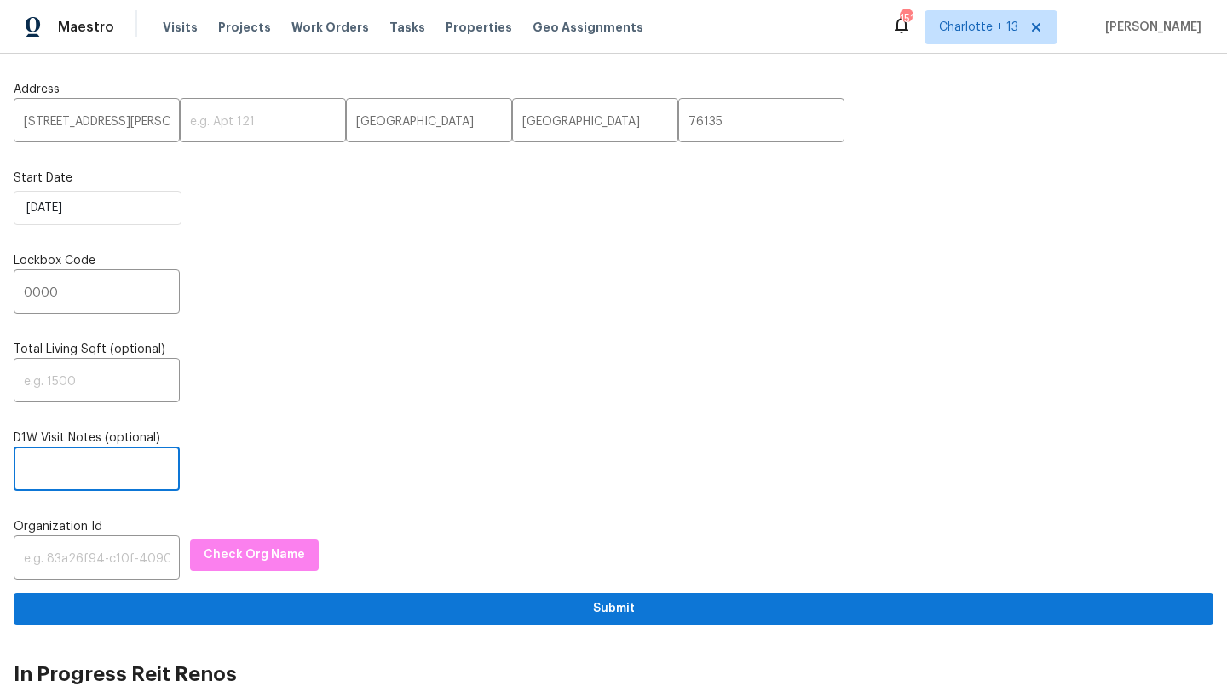
click at [54, 464] on input "text" at bounding box center [97, 471] width 166 height 40
